Goal: Task Accomplishment & Management: Use online tool/utility

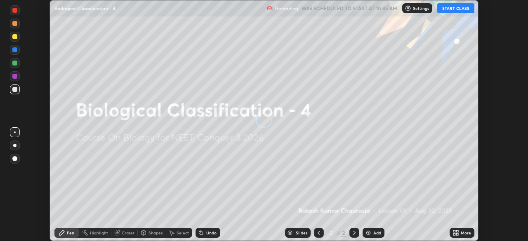
scroll to position [241, 528]
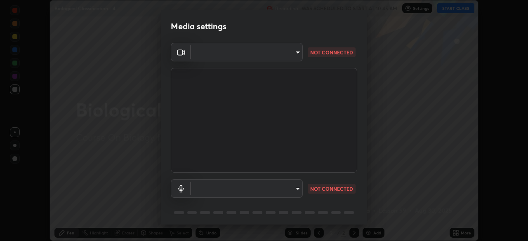
type input "e5f32b9a37d83756d2696e8423a1893a7de7eefef83412cf73fe4da3c4688103"
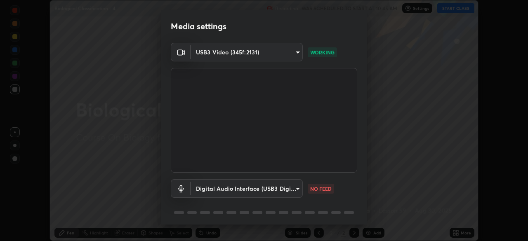
click at [213, 187] on body "Erase all Biological Classification - 4 Recording WAS SCHEDULED TO START AT 10:…" at bounding box center [264, 120] width 528 height 241
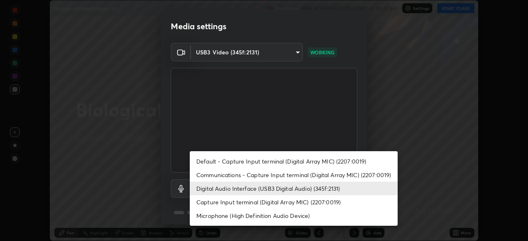
click at [210, 201] on li "Capture Input terminal (Digital Array MIC) (2207:0019)" at bounding box center [294, 203] width 208 height 14
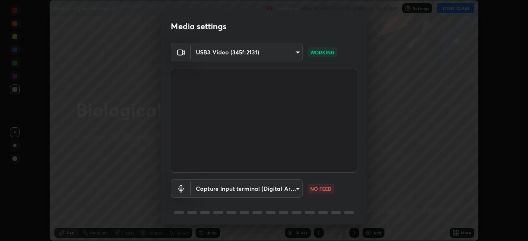
click at [213, 192] on body "Erase all Biological Classification - 4 Recording WAS SCHEDULED TO START AT 10:…" at bounding box center [264, 120] width 528 height 241
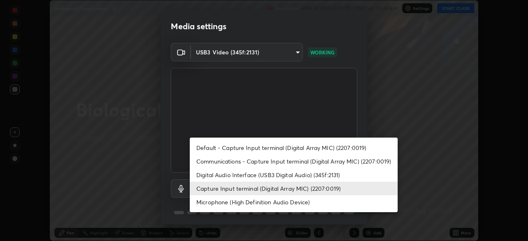
click at [209, 172] on li "Digital Audio Interface (USB3 Digital Audio) (345f:2131)" at bounding box center [294, 175] width 208 height 14
type input "ae0975cef7388746c2778fd6dc2b00d9a595315052e87b14b0d2850c1354851c"
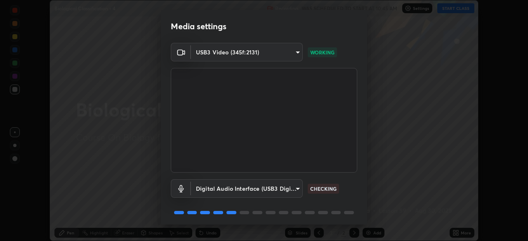
scroll to position [29, 0]
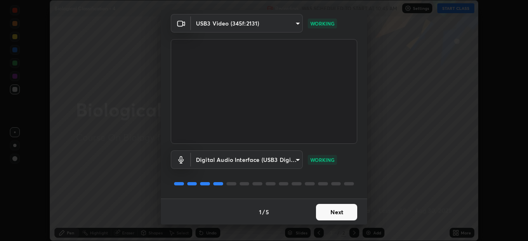
click at [323, 212] on button "Next" at bounding box center [336, 212] width 41 height 17
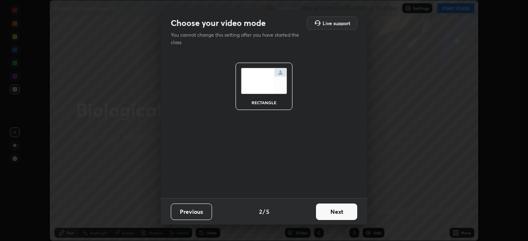
scroll to position [0, 0]
click at [334, 214] on button "Next" at bounding box center [336, 212] width 41 height 17
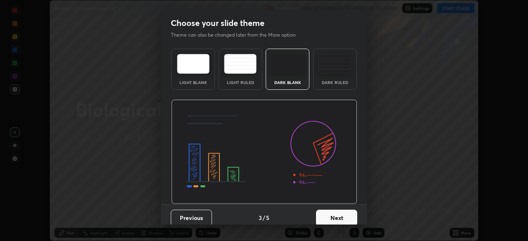
click at [343, 218] on button "Next" at bounding box center [336, 218] width 41 height 17
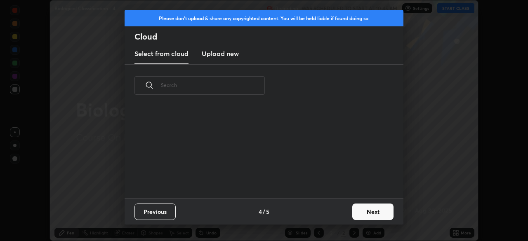
click at [363, 215] on button "Next" at bounding box center [372, 212] width 41 height 17
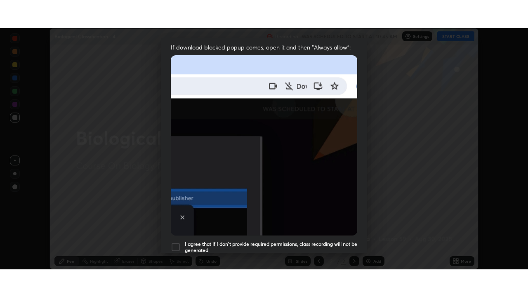
scroll to position [197, 0]
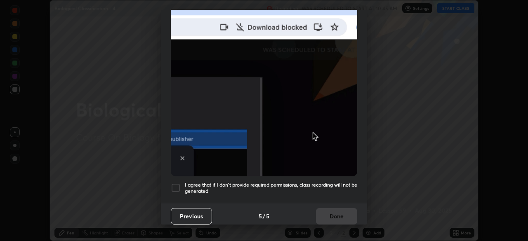
click at [175, 184] on div at bounding box center [176, 188] width 10 height 10
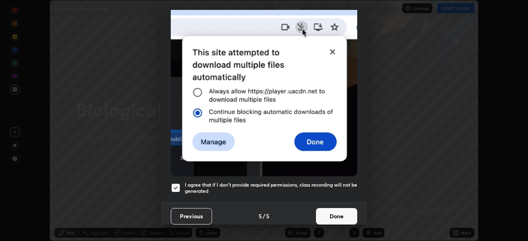
click at [323, 211] on button "Done" at bounding box center [336, 216] width 41 height 17
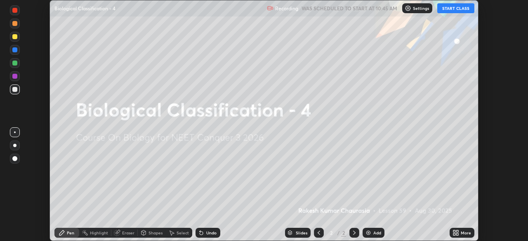
click at [448, 10] on button "START CLASS" at bounding box center [455, 8] width 37 height 10
click at [457, 234] on icon at bounding box center [457, 235] width 2 height 2
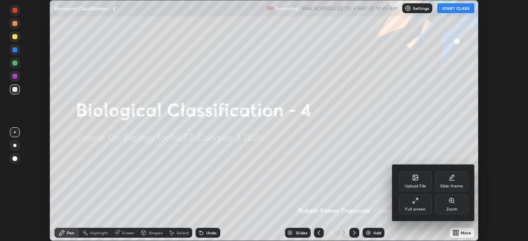
click at [446, 182] on div "Slide theme" at bounding box center [451, 182] width 33 height 20
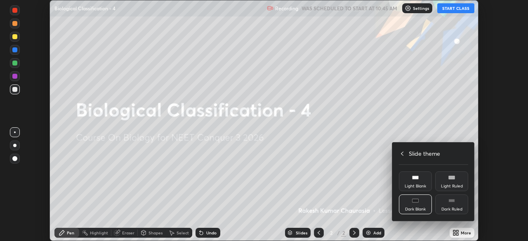
click at [451, 210] on div "Dark Ruled" at bounding box center [451, 210] width 21 height 4
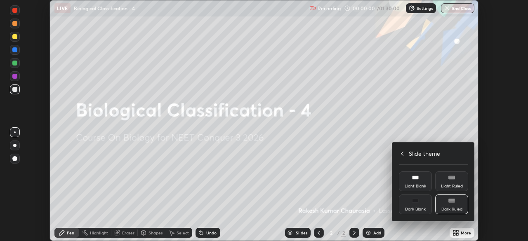
click at [402, 153] on icon at bounding box center [402, 154] width 7 height 7
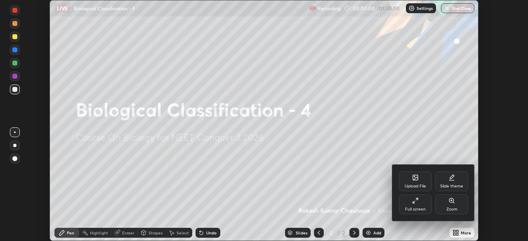
click at [411, 207] on div "Full screen" at bounding box center [415, 205] width 33 height 20
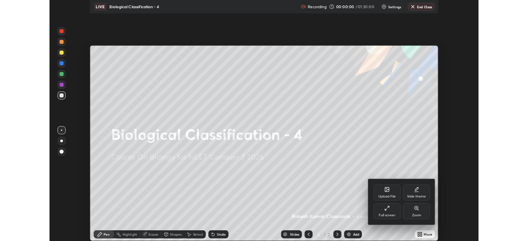
scroll to position [297, 528]
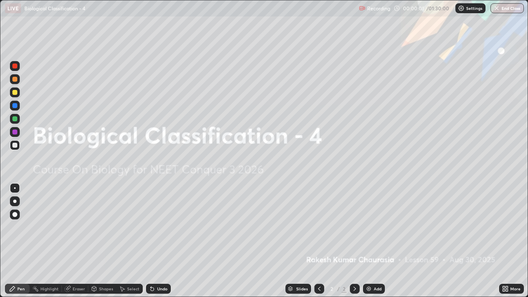
click at [375, 241] on div "Add" at bounding box center [378, 289] width 8 height 4
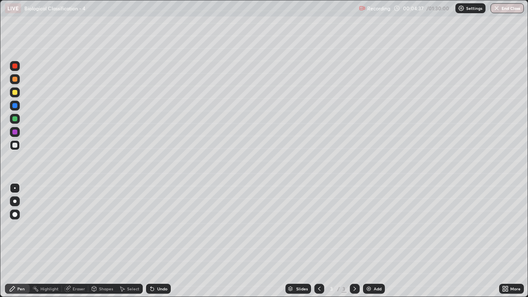
click at [12, 146] on div at bounding box center [15, 145] width 10 height 10
click at [15, 188] on div at bounding box center [15, 188] width 2 height 2
click at [14, 147] on div at bounding box center [14, 145] width 5 height 5
click at [16, 92] on div at bounding box center [14, 92] width 5 height 5
click at [17, 144] on div at bounding box center [14, 145] width 5 height 5
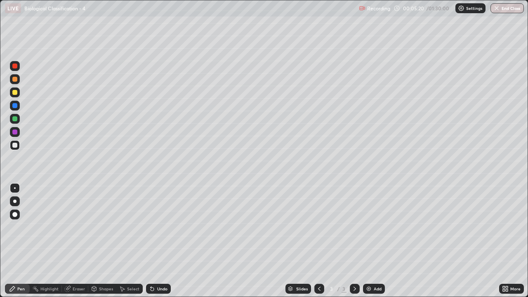
click at [16, 145] on div at bounding box center [14, 145] width 5 height 5
click at [80, 241] on div "Eraser" at bounding box center [79, 289] width 12 height 4
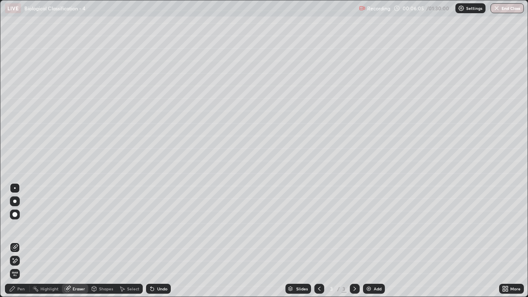
click at [21, 241] on div "Pen" at bounding box center [20, 289] width 7 height 4
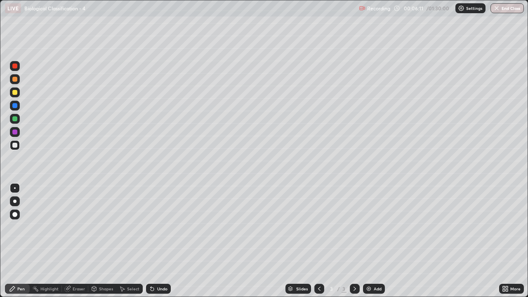
click at [13, 122] on div at bounding box center [15, 119] width 10 height 10
click at [14, 205] on div at bounding box center [15, 201] width 10 height 10
click at [157, 241] on div "Undo" at bounding box center [162, 289] width 10 height 4
click at [14, 131] on div at bounding box center [14, 132] width 5 height 5
click at [14, 83] on div at bounding box center [15, 79] width 10 height 10
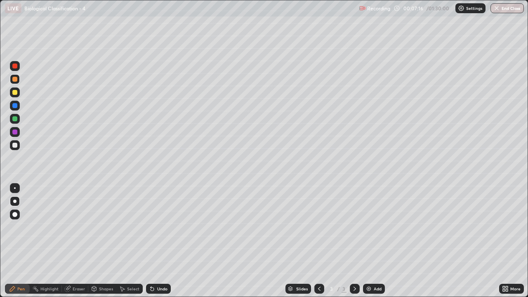
click at [13, 94] on div at bounding box center [14, 92] width 5 height 5
click at [15, 69] on div at bounding box center [15, 66] width 10 height 10
click at [13, 202] on div at bounding box center [14, 201] width 3 height 3
click at [52, 241] on div "Highlight" at bounding box center [49, 289] width 18 height 4
click at [17, 241] on icon at bounding box center [15, 260] width 4 height 4
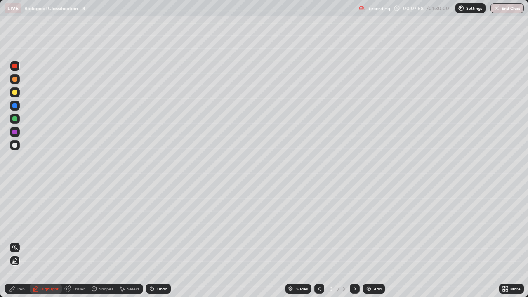
click at [12, 79] on div at bounding box center [15, 79] width 10 height 10
click at [14, 241] on icon at bounding box center [12, 289] width 7 height 7
click at [15, 188] on div at bounding box center [15, 188] width 2 height 2
click at [17, 120] on div at bounding box center [14, 118] width 5 height 5
click at [16, 146] on div at bounding box center [14, 145] width 5 height 5
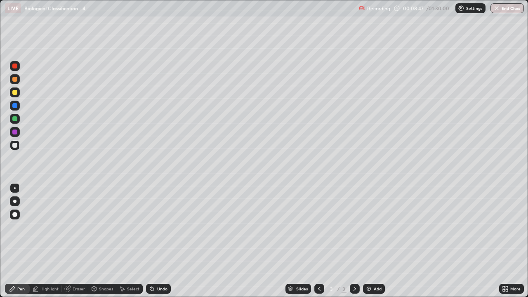
click at [16, 202] on div at bounding box center [14, 201] width 3 height 3
click at [71, 241] on div "Eraser" at bounding box center [75, 289] width 26 height 10
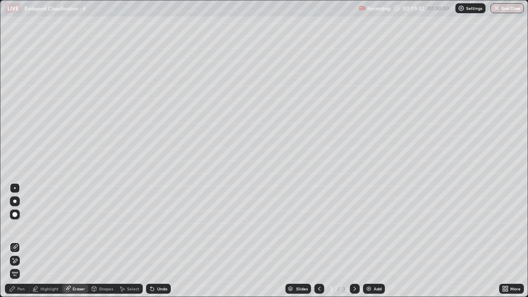
click at [15, 188] on div at bounding box center [15, 188] width 2 height 2
click at [19, 241] on div "Pen" at bounding box center [17, 289] width 25 height 10
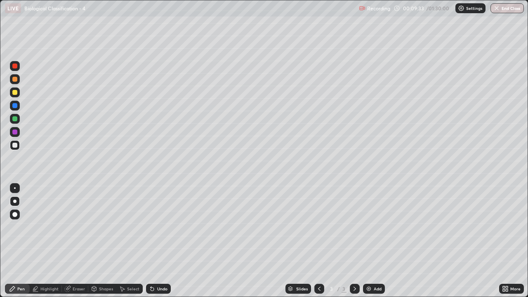
click at [14, 145] on div at bounding box center [14, 145] width 5 height 5
click at [15, 188] on div at bounding box center [15, 188] width 2 height 2
click at [17, 81] on div at bounding box center [14, 79] width 5 height 5
click at [159, 241] on div "Undo" at bounding box center [162, 289] width 10 height 4
click at [14, 147] on div at bounding box center [14, 145] width 5 height 5
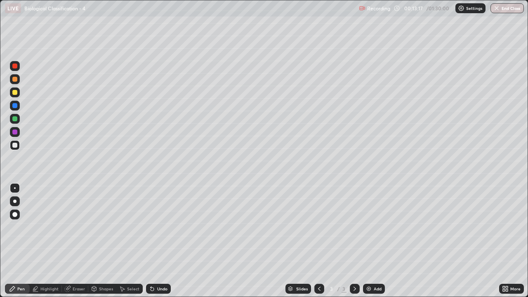
click at [14, 187] on div at bounding box center [15, 188] width 2 height 2
click at [15, 77] on div at bounding box center [14, 79] width 5 height 5
click at [157, 241] on div "Undo" at bounding box center [158, 289] width 25 height 10
click at [15, 148] on div at bounding box center [15, 145] width 10 height 10
click at [15, 188] on div at bounding box center [15, 188] width 2 height 2
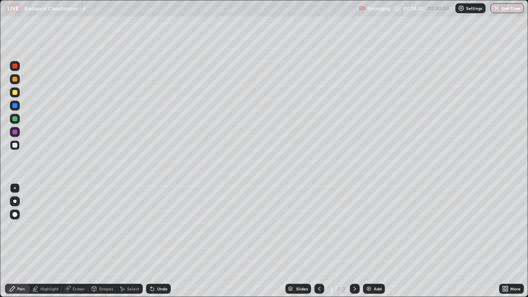
click at [16, 81] on div at bounding box center [14, 79] width 5 height 5
click at [12, 141] on div at bounding box center [15, 145] width 10 height 10
click at [12, 184] on div at bounding box center [15, 188] width 10 height 10
click at [14, 92] on div at bounding box center [14, 92] width 5 height 5
click at [14, 145] on div at bounding box center [14, 145] width 5 height 5
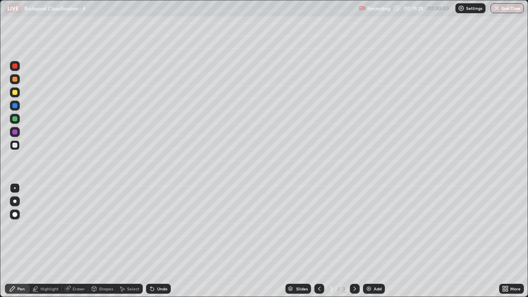
click at [14, 132] on div at bounding box center [14, 132] width 5 height 5
click at [13, 145] on div at bounding box center [14, 145] width 5 height 5
click at [15, 184] on div at bounding box center [15, 188] width 10 height 10
click at [366, 241] on div "Add" at bounding box center [374, 289] width 22 height 10
click at [319, 241] on icon at bounding box center [319, 289] width 7 height 7
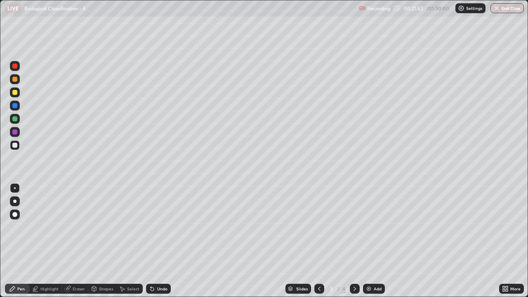
click at [352, 241] on icon at bounding box center [355, 289] width 7 height 7
click at [15, 144] on div at bounding box center [14, 145] width 5 height 5
click at [17, 187] on div at bounding box center [15, 188] width 10 height 10
click at [15, 92] on div at bounding box center [14, 92] width 5 height 5
click at [15, 144] on div at bounding box center [14, 145] width 5 height 5
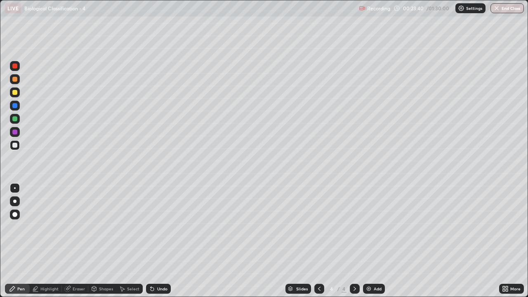
click at [13, 94] on div at bounding box center [14, 92] width 5 height 5
click at [12, 146] on div at bounding box center [14, 145] width 5 height 5
click at [15, 146] on div at bounding box center [14, 145] width 5 height 5
click at [17, 190] on div at bounding box center [15, 188] width 10 height 10
click at [14, 96] on div at bounding box center [15, 92] width 10 height 10
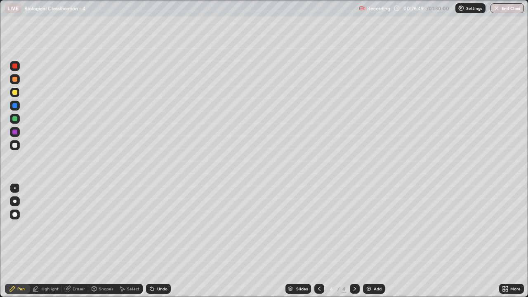
click at [15, 92] on div at bounding box center [14, 92] width 5 height 5
click at [151, 241] on icon at bounding box center [152, 289] width 3 height 3
click at [16, 145] on div at bounding box center [14, 145] width 5 height 5
click at [16, 92] on div at bounding box center [14, 92] width 5 height 5
click at [15, 144] on div at bounding box center [14, 145] width 5 height 5
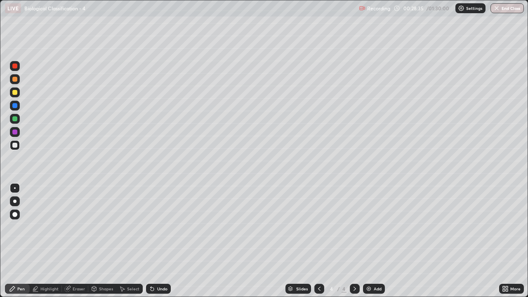
click at [14, 184] on div at bounding box center [15, 188] width 10 height 10
click at [15, 93] on div at bounding box center [14, 92] width 5 height 5
click at [16, 146] on div at bounding box center [14, 145] width 5 height 5
click at [13, 189] on div at bounding box center [15, 188] width 10 height 10
click at [13, 94] on div at bounding box center [14, 92] width 5 height 5
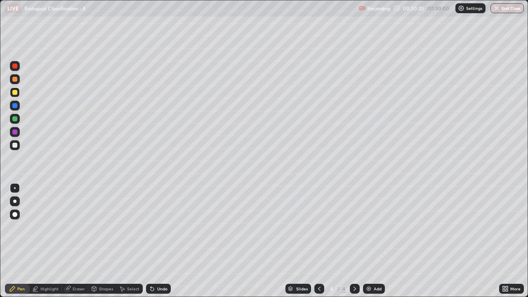
click at [368, 241] on img at bounding box center [369, 289] width 7 height 7
click at [314, 241] on div at bounding box center [319, 289] width 10 height 10
click at [353, 241] on icon at bounding box center [355, 289] width 7 height 7
click at [14, 94] on div at bounding box center [14, 92] width 5 height 5
click at [13, 201] on div at bounding box center [14, 201] width 3 height 3
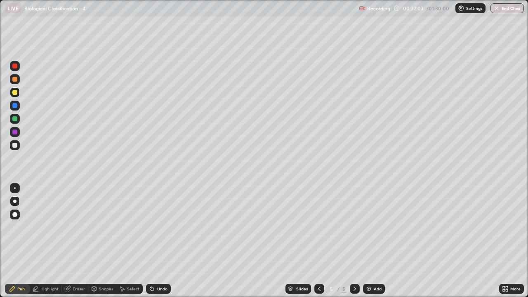
click at [19, 147] on div at bounding box center [15, 145] width 10 height 10
click at [15, 188] on div at bounding box center [15, 188] width 2 height 2
click at [15, 94] on div at bounding box center [14, 92] width 5 height 5
click at [153, 241] on icon at bounding box center [152, 289] width 3 height 3
click at [153, 241] on icon at bounding box center [152, 289] width 7 height 7
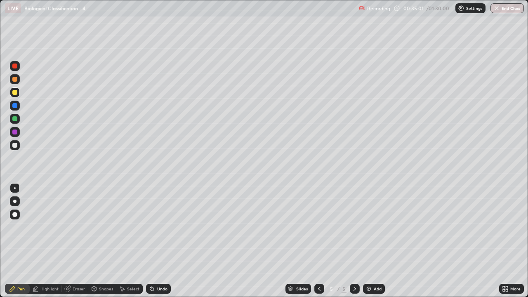
click at [152, 241] on div "Undo" at bounding box center [158, 289] width 25 height 10
click at [152, 241] on icon at bounding box center [152, 289] width 3 height 3
click at [153, 241] on icon at bounding box center [152, 289] width 7 height 7
click at [15, 145] on div at bounding box center [14, 145] width 5 height 5
click at [151, 241] on div "Undo" at bounding box center [158, 289] width 25 height 10
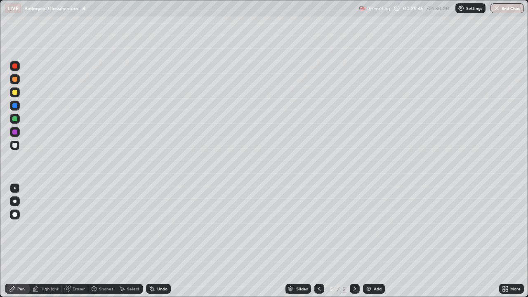
click at [153, 241] on icon at bounding box center [152, 289] width 7 height 7
click at [155, 241] on div "Undo" at bounding box center [158, 289] width 25 height 10
click at [154, 241] on icon at bounding box center [152, 289] width 7 height 7
click at [155, 241] on div "Undo" at bounding box center [158, 289] width 25 height 10
click at [154, 241] on icon at bounding box center [152, 289] width 7 height 7
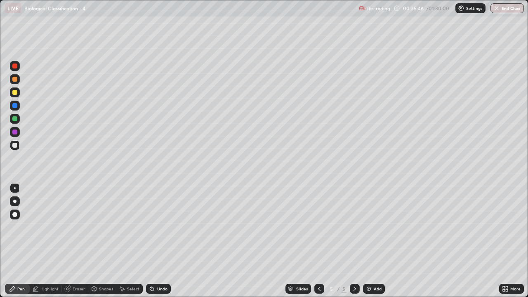
click at [155, 241] on div "Undo" at bounding box center [158, 289] width 25 height 10
click at [154, 241] on div "Undo" at bounding box center [158, 289] width 25 height 10
click at [155, 241] on div "Undo" at bounding box center [158, 289] width 25 height 10
click at [14, 94] on div at bounding box center [14, 92] width 5 height 5
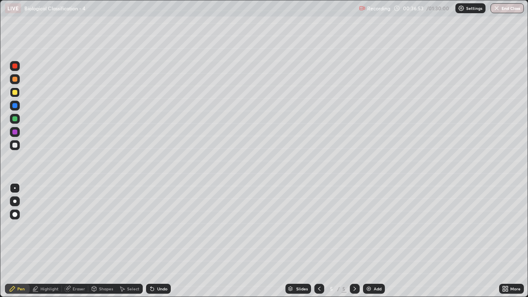
click at [12, 145] on div at bounding box center [15, 145] width 10 height 10
click at [15, 188] on div at bounding box center [15, 188] width 2 height 2
click at [16, 201] on div at bounding box center [14, 201] width 3 height 3
click at [19, 91] on div at bounding box center [15, 92] width 10 height 10
click at [15, 201] on div at bounding box center [14, 201] width 3 height 3
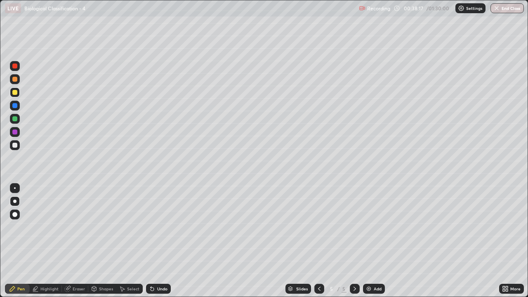
click at [13, 69] on div at bounding box center [15, 66] width 10 height 10
click at [80, 241] on div "Eraser" at bounding box center [79, 289] width 12 height 4
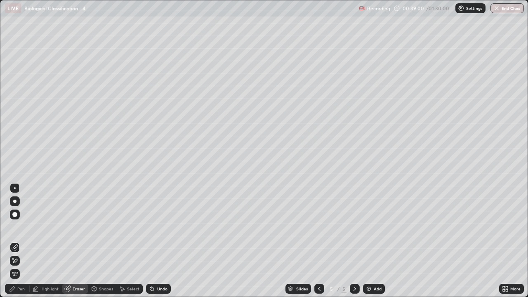
click at [21, 241] on div "Pen" at bounding box center [20, 289] width 7 height 4
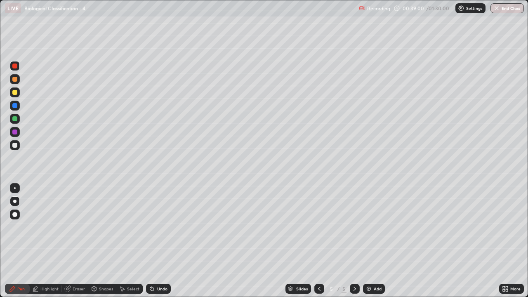
click at [13, 96] on div at bounding box center [15, 92] width 10 height 10
click at [12, 146] on div at bounding box center [14, 145] width 5 height 5
click at [17, 184] on div at bounding box center [15, 188] width 10 height 10
click at [13, 144] on div at bounding box center [14, 145] width 5 height 5
click at [15, 188] on div at bounding box center [15, 188] width 2 height 2
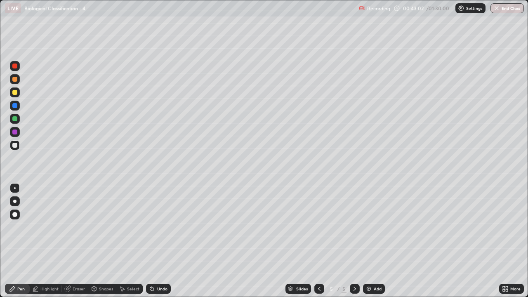
click at [13, 93] on div at bounding box center [14, 92] width 5 height 5
click at [370, 241] on img at bounding box center [369, 289] width 7 height 7
click at [15, 146] on div at bounding box center [14, 145] width 5 height 5
click at [16, 94] on div at bounding box center [14, 92] width 5 height 5
click at [15, 147] on div at bounding box center [14, 145] width 5 height 5
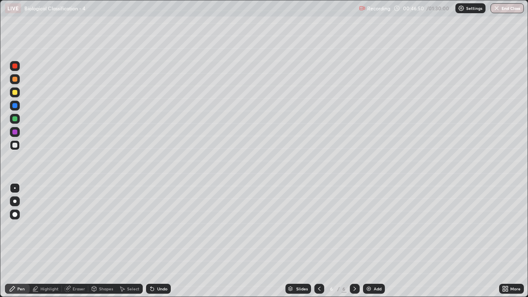
click at [15, 188] on div at bounding box center [15, 188] width 2 height 2
click at [157, 241] on div "Undo" at bounding box center [162, 289] width 10 height 4
click at [156, 241] on div "Undo" at bounding box center [158, 289] width 25 height 10
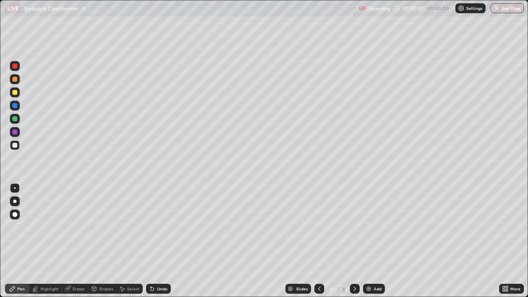
click at [14, 119] on div at bounding box center [14, 118] width 5 height 5
click at [16, 201] on div at bounding box center [14, 201] width 3 height 3
click at [156, 241] on div "Undo" at bounding box center [158, 289] width 25 height 10
click at [318, 241] on icon at bounding box center [319, 289] width 7 height 7
click at [350, 241] on div at bounding box center [355, 289] width 10 height 10
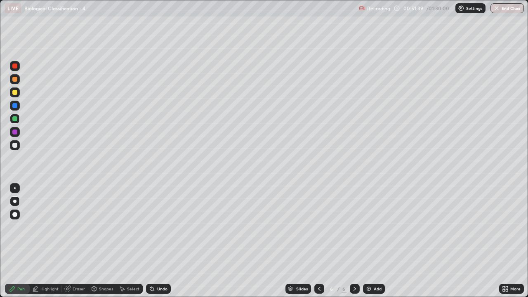
click at [12, 148] on div at bounding box center [15, 145] width 10 height 10
click at [15, 188] on div at bounding box center [15, 188] width 2 height 2
click at [12, 94] on div at bounding box center [14, 92] width 5 height 5
click at [14, 145] on div at bounding box center [14, 145] width 5 height 5
click at [16, 92] on div at bounding box center [14, 92] width 5 height 5
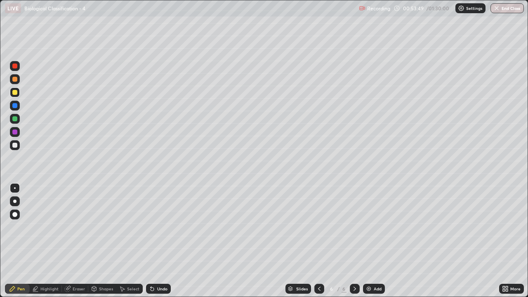
click at [15, 145] on div at bounding box center [14, 145] width 5 height 5
click at [15, 188] on div at bounding box center [15, 188] width 2 height 2
click at [14, 120] on div at bounding box center [14, 118] width 5 height 5
click at [13, 144] on div at bounding box center [14, 145] width 5 height 5
click at [370, 241] on img at bounding box center [369, 289] width 7 height 7
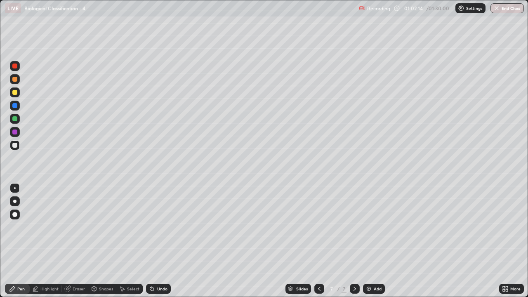
click at [12, 92] on div at bounding box center [14, 92] width 5 height 5
click at [15, 201] on div at bounding box center [14, 201] width 3 height 3
click at [15, 146] on div at bounding box center [14, 145] width 5 height 5
click at [15, 188] on div at bounding box center [15, 188] width 2 height 2
click at [152, 241] on icon at bounding box center [152, 289] width 3 height 3
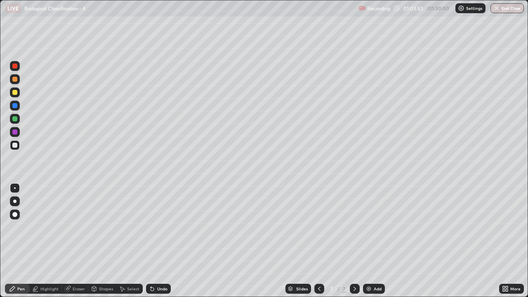
click at [12, 93] on div at bounding box center [15, 92] width 10 height 10
click at [15, 145] on div at bounding box center [14, 145] width 5 height 5
click at [17, 93] on div at bounding box center [14, 92] width 5 height 5
click at [157, 241] on div "Undo" at bounding box center [162, 289] width 10 height 4
click at [158, 241] on div "Undo" at bounding box center [162, 289] width 10 height 4
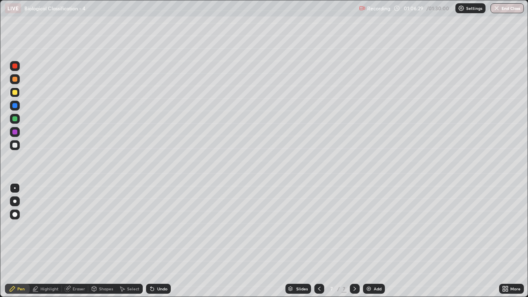
click at [154, 241] on div "Undo" at bounding box center [158, 289] width 25 height 10
click at [155, 241] on div "Undo" at bounding box center [158, 289] width 25 height 10
click at [156, 241] on div "Undo" at bounding box center [158, 289] width 25 height 10
click at [154, 241] on div "Undo" at bounding box center [158, 289] width 25 height 10
click at [155, 241] on div "Undo" at bounding box center [158, 289] width 25 height 10
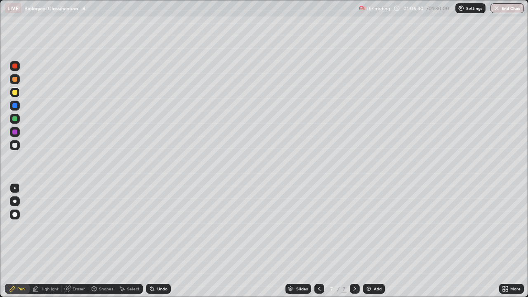
click at [153, 241] on div "Undo" at bounding box center [158, 289] width 25 height 10
click at [155, 241] on div "Undo" at bounding box center [158, 289] width 25 height 10
click at [156, 241] on div "Undo" at bounding box center [158, 289] width 25 height 10
click at [15, 147] on div at bounding box center [14, 145] width 5 height 5
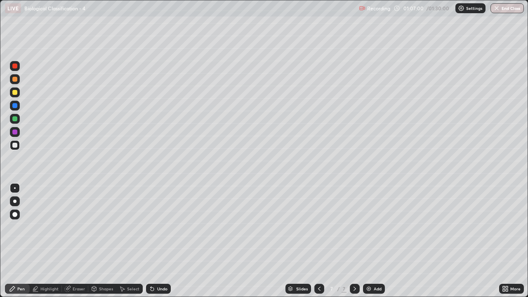
click at [13, 94] on div at bounding box center [14, 92] width 5 height 5
click at [13, 147] on div at bounding box center [14, 145] width 5 height 5
click at [367, 241] on img at bounding box center [369, 289] width 7 height 7
click at [315, 241] on div at bounding box center [319, 289] width 10 height 10
click at [354, 241] on icon at bounding box center [355, 289] width 7 height 7
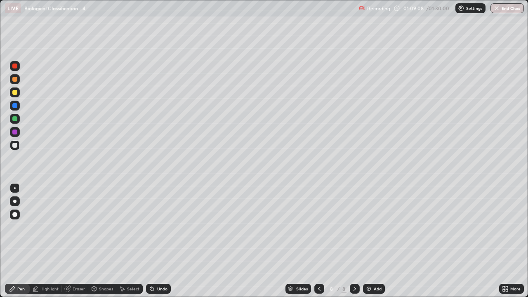
click at [15, 144] on div at bounding box center [14, 145] width 5 height 5
click at [15, 188] on div at bounding box center [15, 188] width 2 height 2
click at [14, 118] on div at bounding box center [14, 118] width 5 height 5
click at [18, 149] on div at bounding box center [15, 145] width 10 height 10
click at [15, 188] on div at bounding box center [15, 188] width 2 height 2
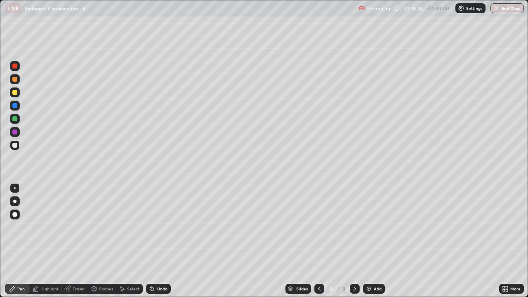
click at [19, 120] on div at bounding box center [15, 119] width 10 height 10
click at [14, 145] on div at bounding box center [14, 145] width 5 height 5
click at [14, 119] on div at bounding box center [14, 118] width 5 height 5
click at [15, 144] on div at bounding box center [14, 145] width 5 height 5
click at [15, 119] on div at bounding box center [14, 118] width 5 height 5
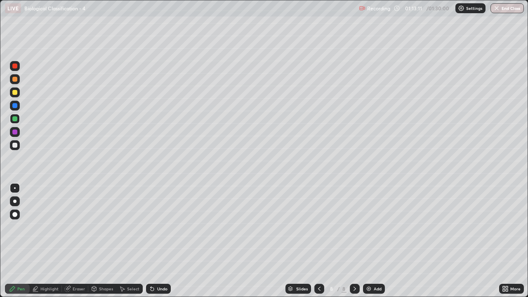
click at [15, 145] on div at bounding box center [14, 145] width 5 height 5
click at [15, 118] on div at bounding box center [14, 118] width 5 height 5
click at [14, 145] on div at bounding box center [14, 145] width 5 height 5
click at [154, 241] on div "Undo" at bounding box center [158, 289] width 25 height 10
click at [14, 119] on div at bounding box center [14, 118] width 5 height 5
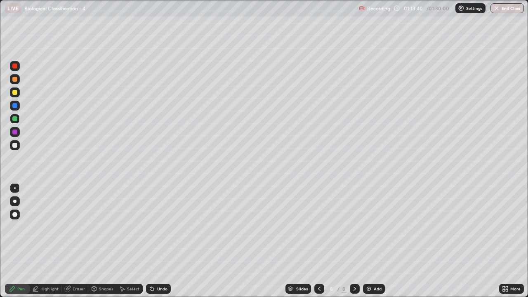
click at [15, 187] on div at bounding box center [15, 188] width 2 height 2
click at [15, 145] on div at bounding box center [14, 145] width 5 height 5
click at [16, 120] on div at bounding box center [14, 118] width 5 height 5
click at [14, 145] on div at bounding box center [14, 145] width 5 height 5
click at [15, 188] on div at bounding box center [15, 188] width 2 height 2
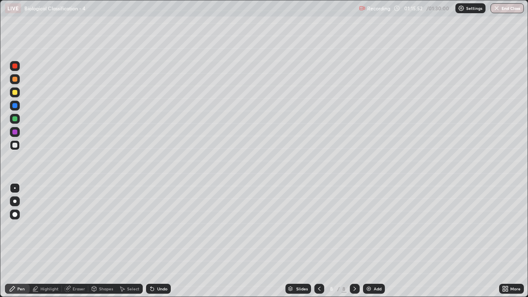
click at [11, 120] on div at bounding box center [15, 119] width 10 height 10
click at [17, 146] on div at bounding box center [14, 145] width 5 height 5
click at [14, 120] on div at bounding box center [14, 118] width 5 height 5
click at [19, 146] on div at bounding box center [15, 145] width 10 height 10
click at [15, 188] on div at bounding box center [15, 188] width 2 height 2
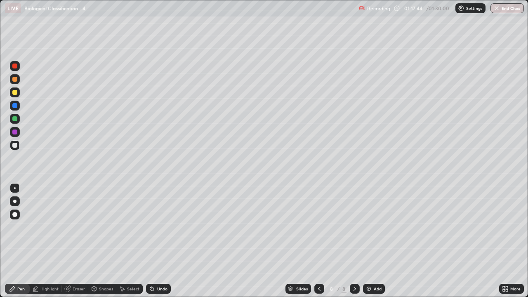
click at [14, 94] on div at bounding box center [14, 92] width 5 height 5
click at [14, 201] on div at bounding box center [14, 201] width 3 height 3
click at [319, 241] on icon at bounding box center [319, 289] width 2 height 4
click at [354, 241] on icon at bounding box center [355, 289] width 7 height 7
click at [366, 241] on img at bounding box center [369, 289] width 7 height 7
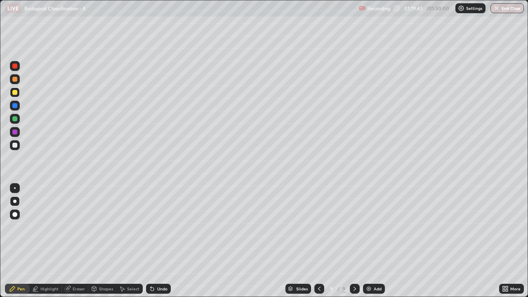
click at [14, 94] on div at bounding box center [14, 92] width 5 height 5
click at [14, 119] on div at bounding box center [14, 118] width 5 height 5
click at [17, 204] on div at bounding box center [15, 201] width 10 height 10
click at [13, 91] on div at bounding box center [14, 92] width 5 height 5
click at [15, 188] on div at bounding box center [15, 188] width 2 height 2
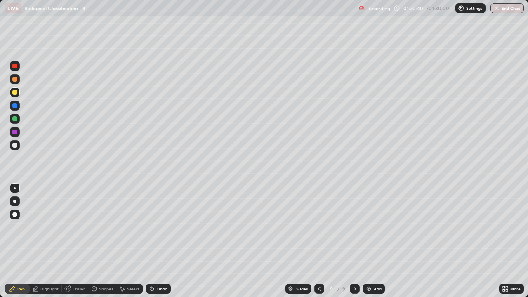
click at [14, 79] on div at bounding box center [14, 79] width 5 height 5
click at [161, 241] on div "Undo" at bounding box center [162, 289] width 10 height 4
click at [15, 92] on div at bounding box center [14, 92] width 5 height 5
click at [15, 198] on div at bounding box center [15, 201] width 10 height 10
click at [506, 241] on icon at bounding box center [507, 287] width 2 height 2
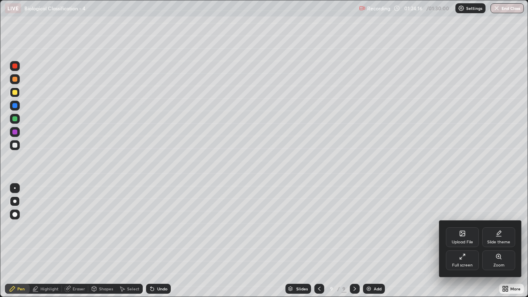
click at [453, 241] on div "Full screen" at bounding box center [462, 260] width 33 height 20
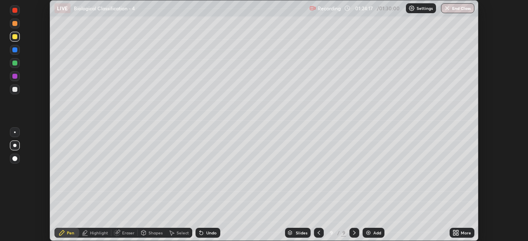
scroll to position [41016, 40730]
click at [460, 10] on button "End Class" at bounding box center [458, 8] width 33 height 10
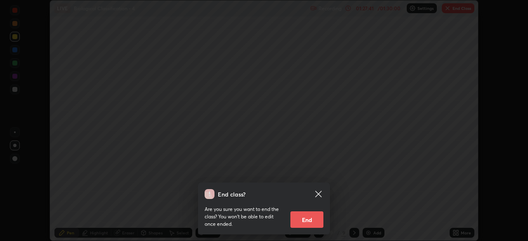
click at [316, 219] on button "End" at bounding box center [306, 220] width 33 height 17
